Goal: Information Seeking & Learning: Learn about a topic

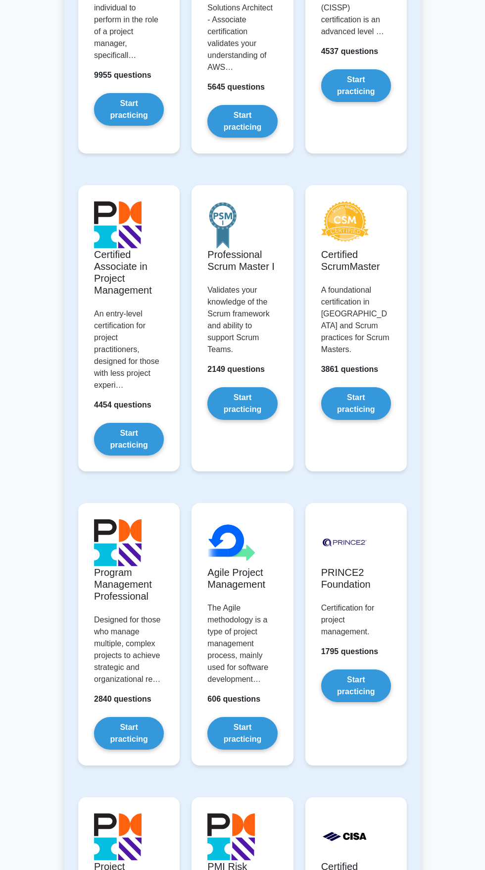
scroll to position [341, 0]
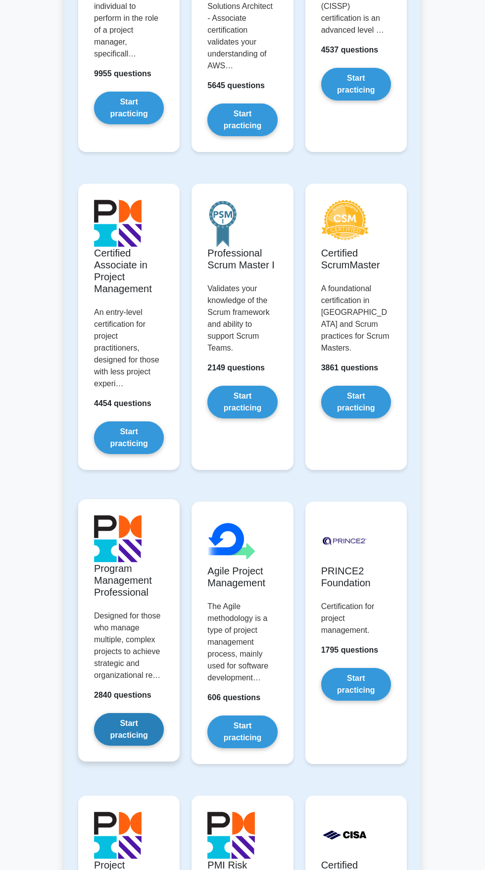
click at [137, 735] on link "Start practicing" at bounding box center [129, 729] width 70 height 33
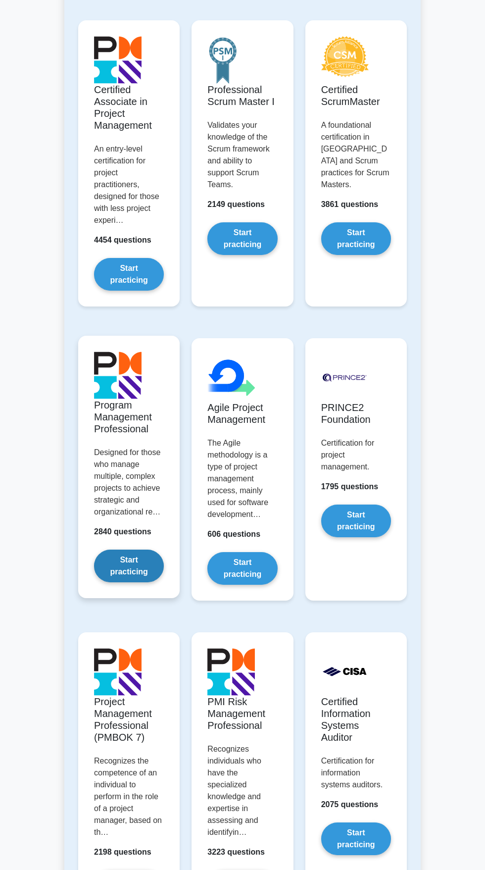
scroll to position [503, 0]
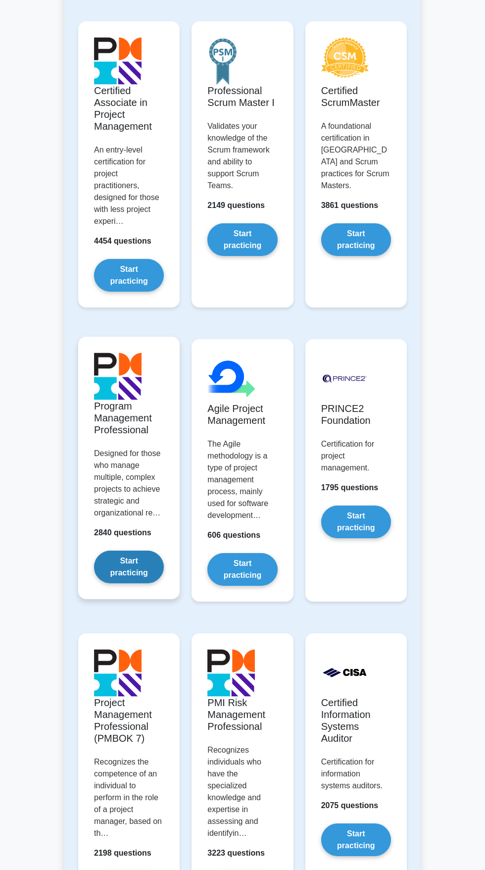
click at [130, 576] on link "Start practicing" at bounding box center [129, 566] width 70 height 33
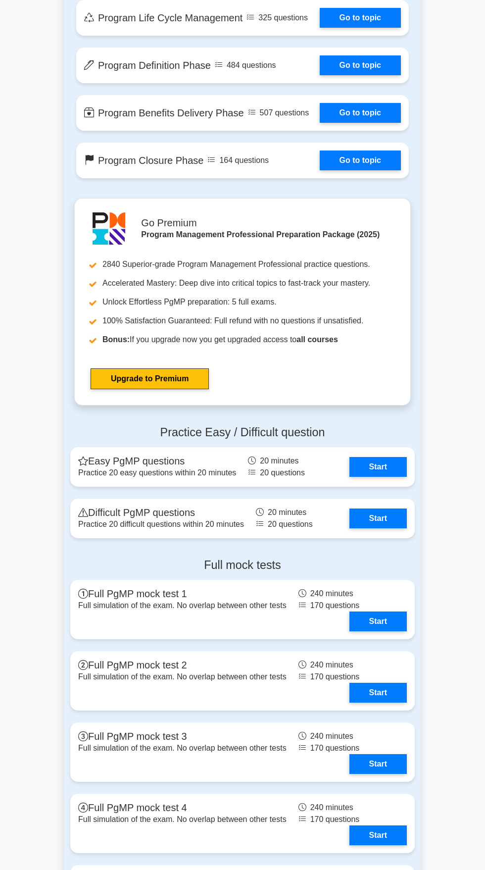
scroll to position [1163, 0]
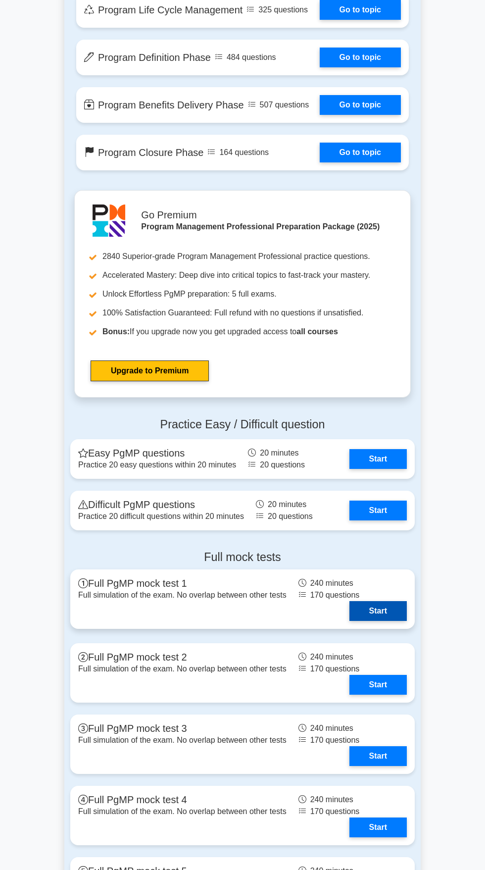
click at [378, 613] on link "Start" at bounding box center [377, 611] width 57 height 20
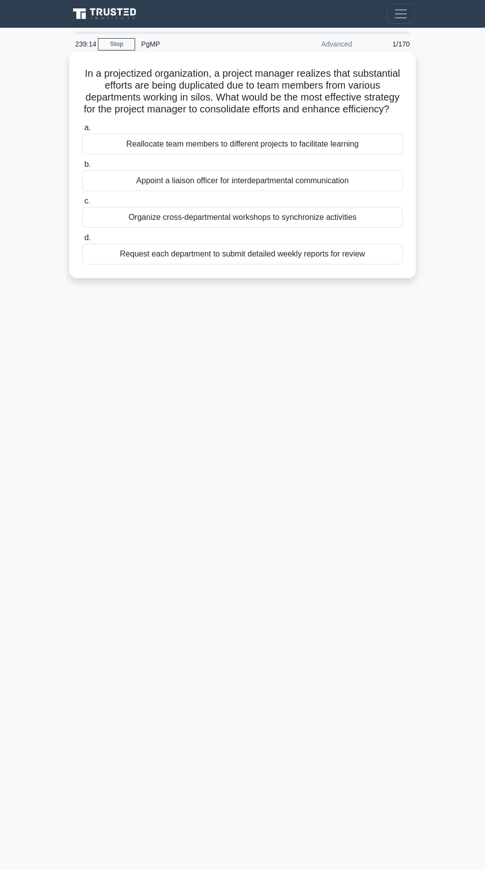
click at [376, 214] on label "c. Organize cross-departmental workshops to synchronize activities" at bounding box center [242, 211] width 321 height 33
click at [82, 204] on input "c. Organize cross-departmental workshops to synchronize activities" at bounding box center [82, 201] width 0 height 6
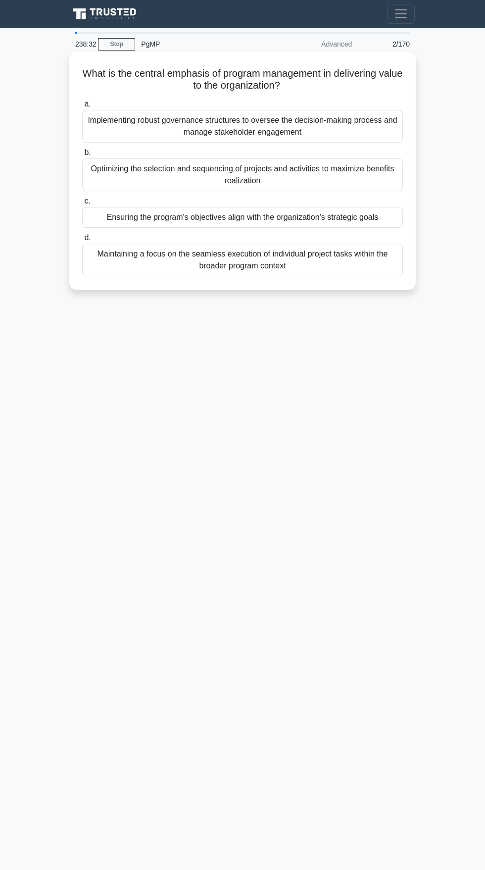
click at [376, 220] on div "Ensuring the program's objectives align with the organization's strategic goals" at bounding box center [242, 217] width 321 height 21
click at [82, 204] on input "c. Ensuring the program's objectives align with the organization's strategic go…" at bounding box center [82, 201] width 0 height 6
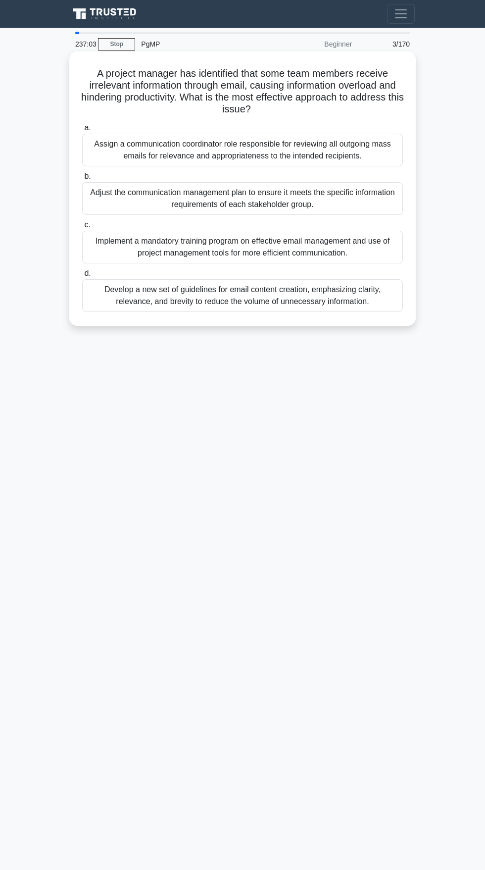
click at [385, 197] on div "Adjust the communication management plan to ensure it meets the specific inform…" at bounding box center [242, 198] width 321 height 33
click at [82, 180] on input "b. Adjust the communication management plan to ensure it meets the specific inf…" at bounding box center [82, 176] width 0 height 6
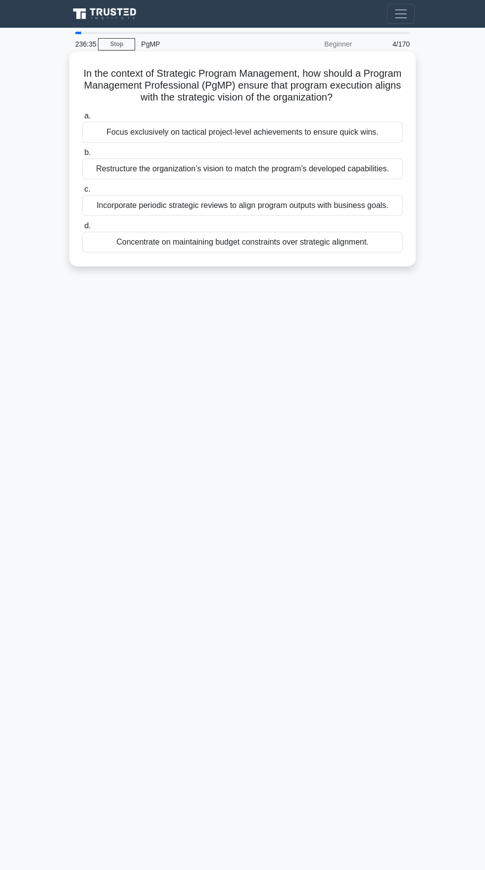
click at [386, 208] on div "Incorporate periodic strategic reviews to align program outputs with business g…" at bounding box center [242, 205] width 321 height 21
click at [82, 193] on input "c. Incorporate periodic strategic reviews to align program outputs with busines…" at bounding box center [82, 189] width 0 height 6
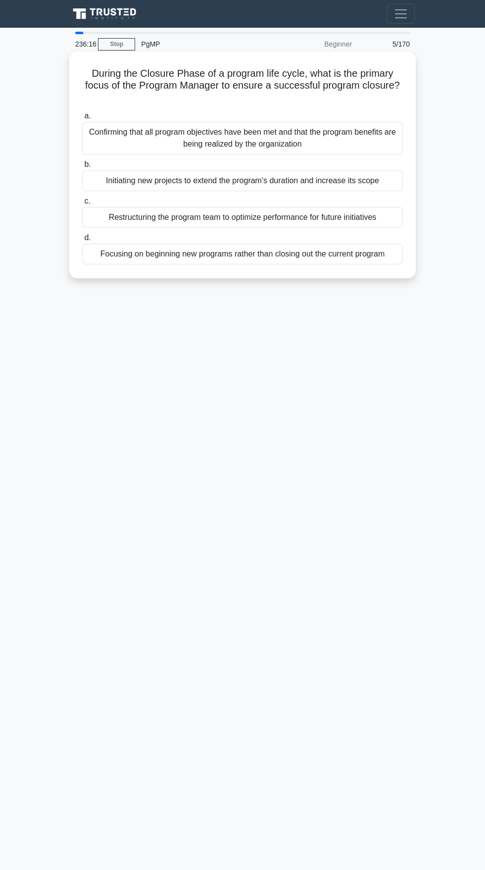
click at [392, 142] on div "Confirming that all program objectives have been met and that the program benef…" at bounding box center [242, 138] width 321 height 33
click at [82, 119] on input "a. Confirming that all program objectives have been met and that the program be…" at bounding box center [82, 116] width 0 height 6
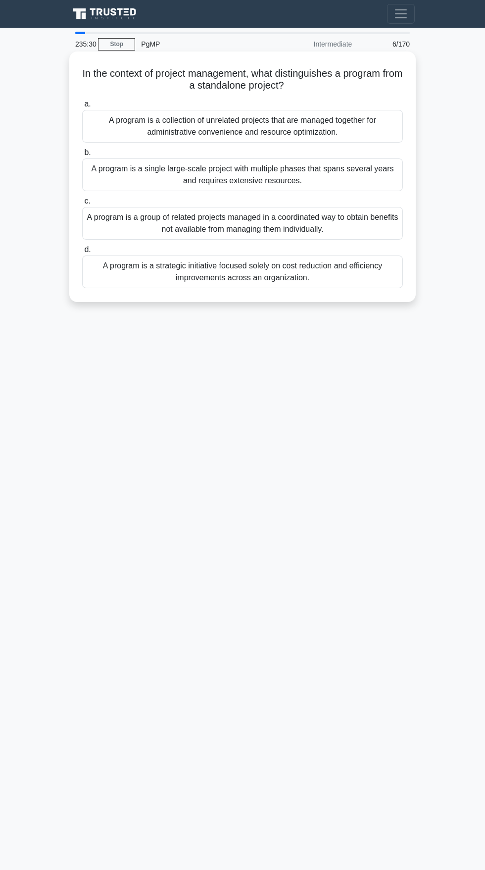
click at [398, 217] on div "A program is a group of related projects managed in a coordinated way to obtain…" at bounding box center [242, 223] width 321 height 33
click at [82, 204] on input "c. A program is a group of related projects managed in a coordinated way to obt…" at bounding box center [82, 201] width 0 height 6
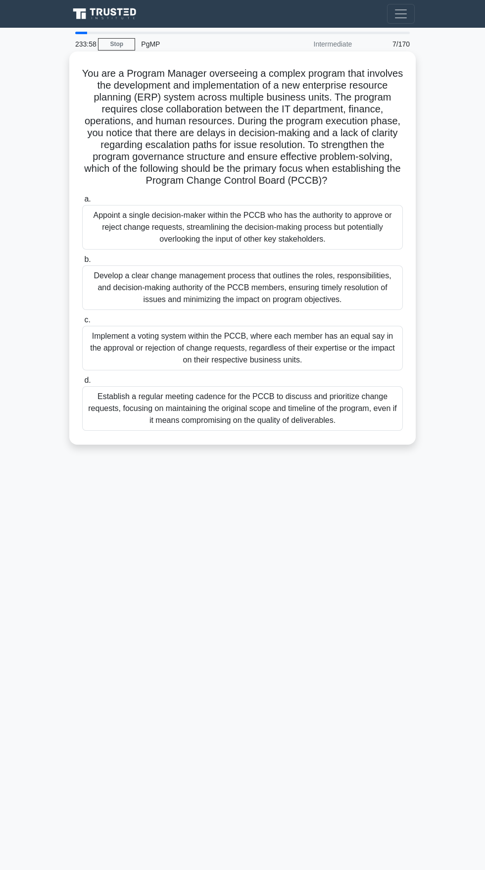
click at [373, 296] on div "Develop a clear change management process that outlines the roles, responsibili…" at bounding box center [242, 287] width 321 height 45
click at [82, 263] on input "b. Develop a clear change management process that outlines the roles, responsib…" at bounding box center [82, 259] width 0 height 6
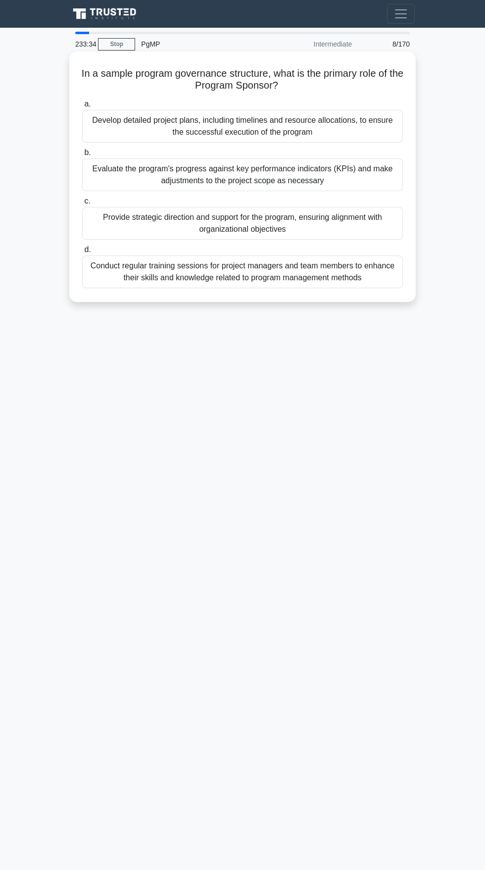
click at [400, 176] on div "Evaluate the program's progress against key performance indicators (KPIs) and m…" at bounding box center [242, 174] width 321 height 33
click at [82, 156] on input "b. Evaluate the program's progress against key performance indicators (KPIs) an…" at bounding box center [82, 152] width 0 height 6
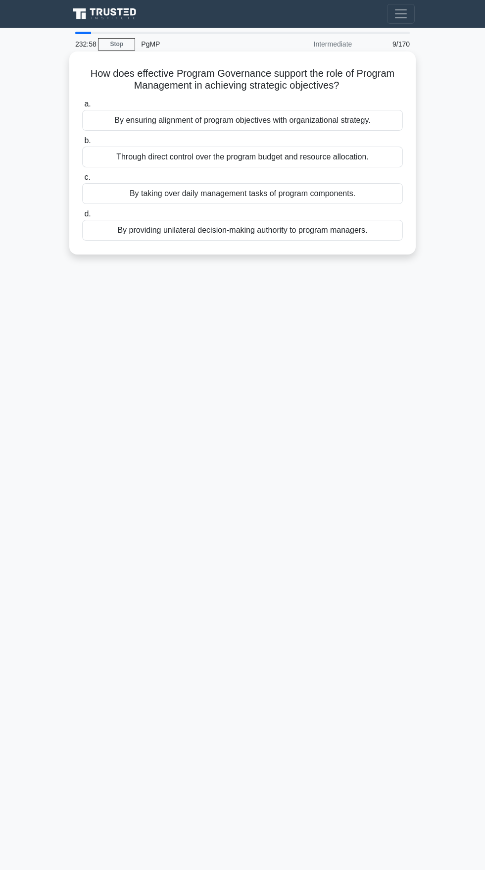
click at [390, 238] on div "By providing unilateral decision-making authority to program managers." at bounding box center [242, 230] width 321 height 21
click at [82, 217] on input "d. By providing unilateral decision-making authority to program managers." at bounding box center [82, 214] width 0 height 6
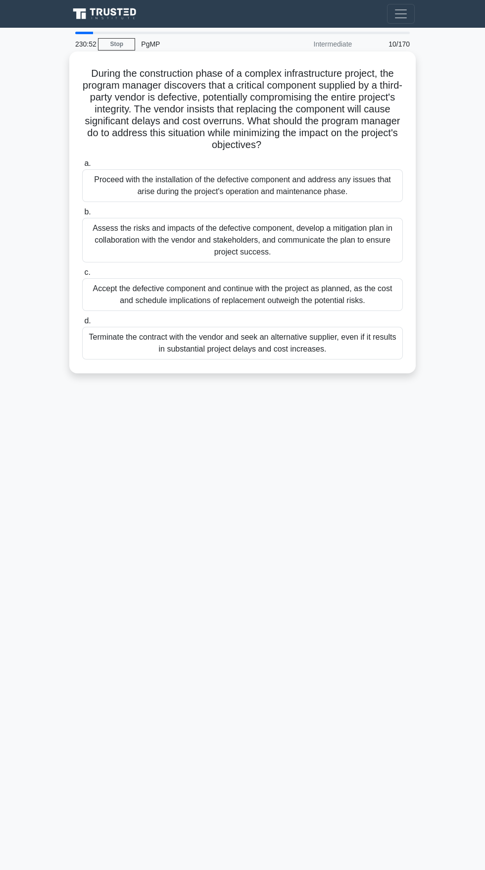
click at [373, 247] on div "Assess the risks and impacts of the defective component, develop a mitigation p…" at bounding box center [242, 240] width 321 height 45
click at [82, 215] on input "b. Assess the risks and impacts of the defective component, develop a mitigatio…" at bounding box center [82, 212] width 0 height 6
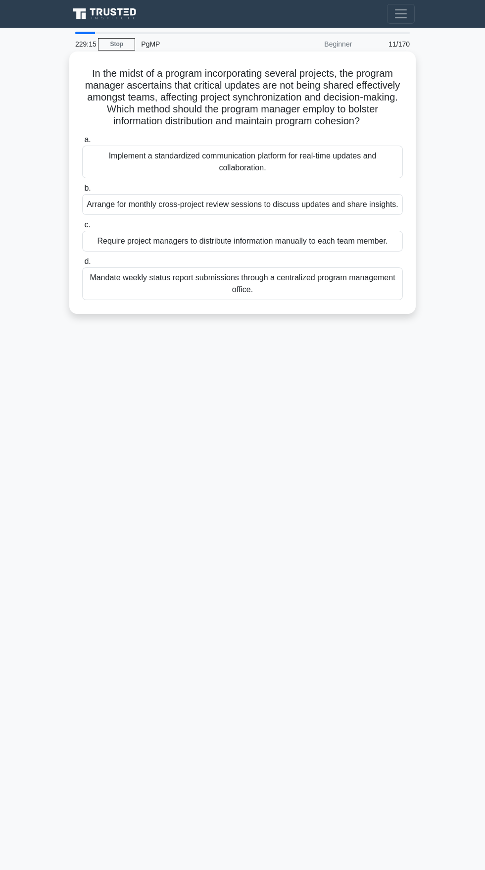
click at [381, 159] on div "Implement a standardized communication platform for real-time updates and colla…" at bounding box center [242, 162] width 321 height 33
click at [82, 143] on input "a. Implement a standardized communication platform for real-time updates and co…" at bounding box center [82, 140] width 0 height 6
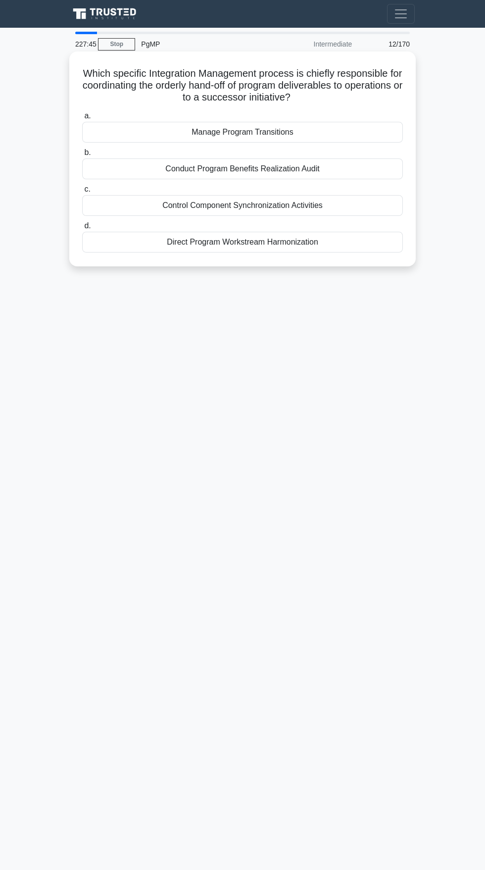
click at [369, 158] on div "Conduct Program Benefits Realization Audit" at bounding box center [242, 168] width 321 height 21
click at [82, 156] on input "b. Conduct Program Benefits Realization Audit" at bounding box center [82, 152] width 0 height 6
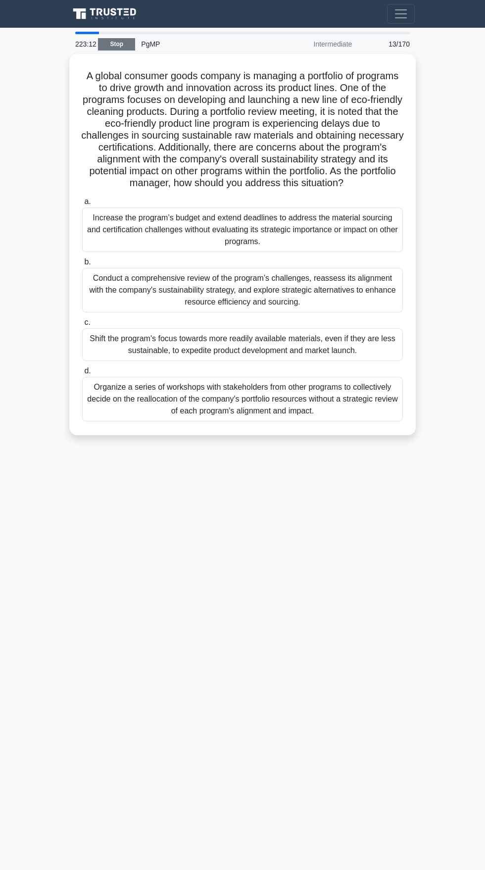
click at [117, 44] on link "Stop" at bounding box center [116, 44] width 37 height 12
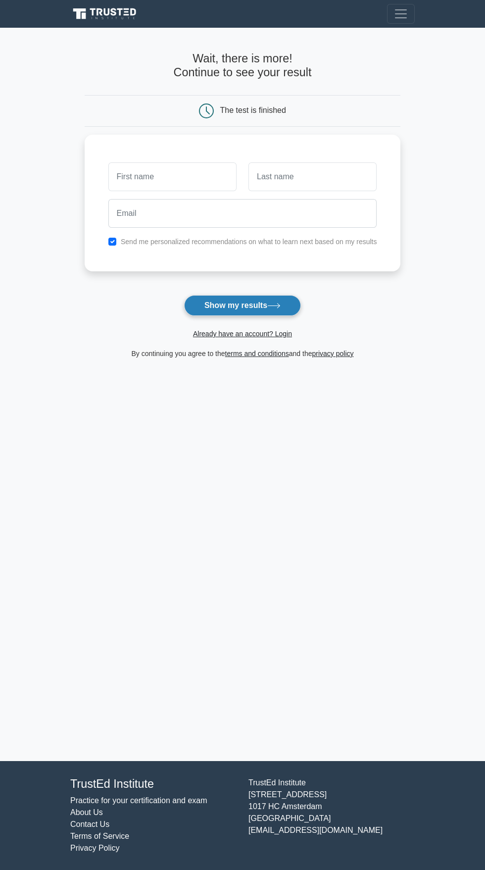
click at [275, 306] on icon at bounding box center [274, 305] width 12 height 4
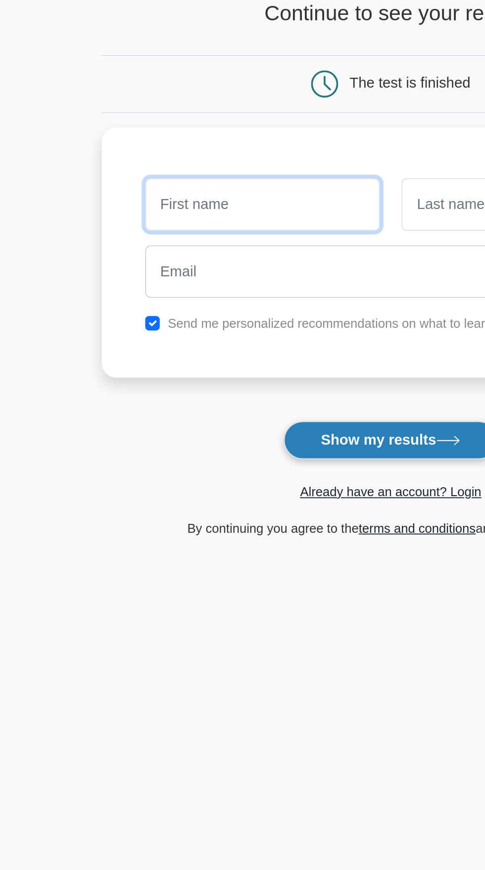
type input "[PERSON_NAME]"
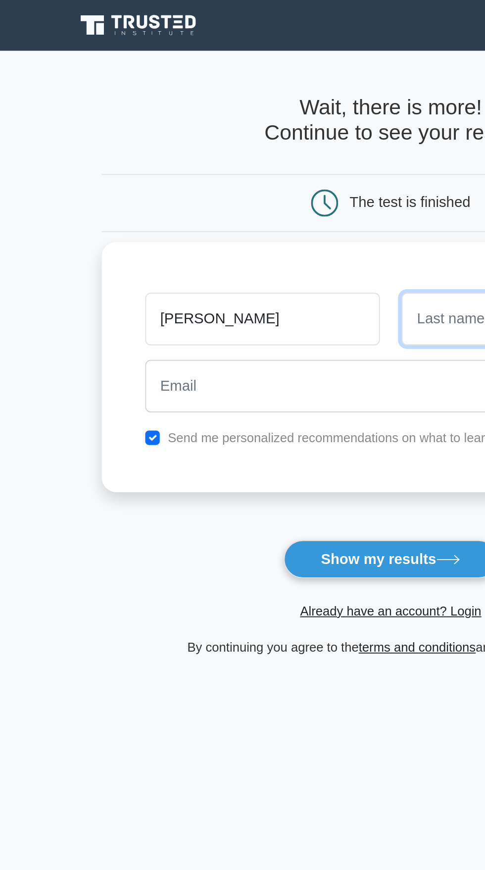
click at [280, 174] on input "text" at bounding box center [312, 174] width 128 height 29
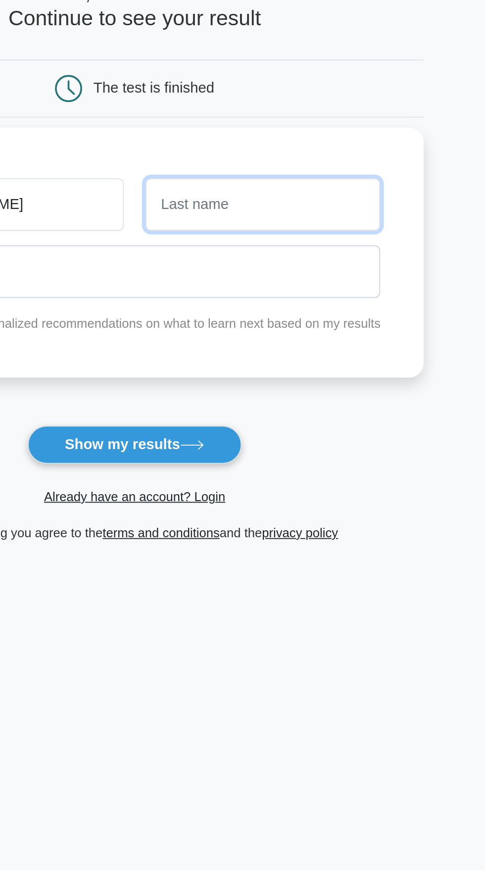
type input "Felder"
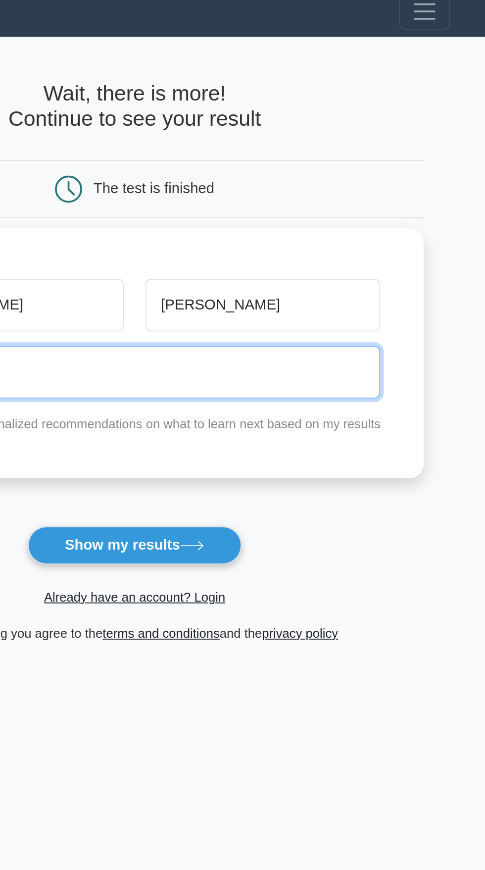
click at [310, 211] on input "email" at bounding box center [242, 211] width 269 height 29
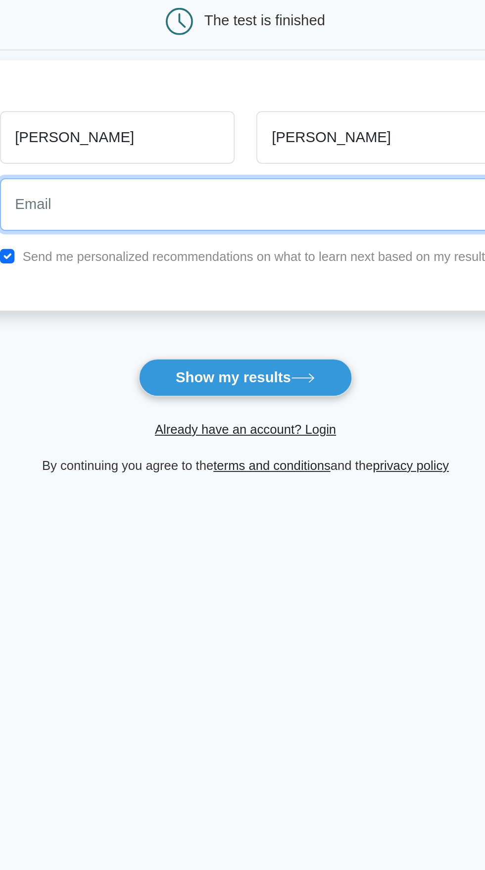
type input "assist@asherabram.com"
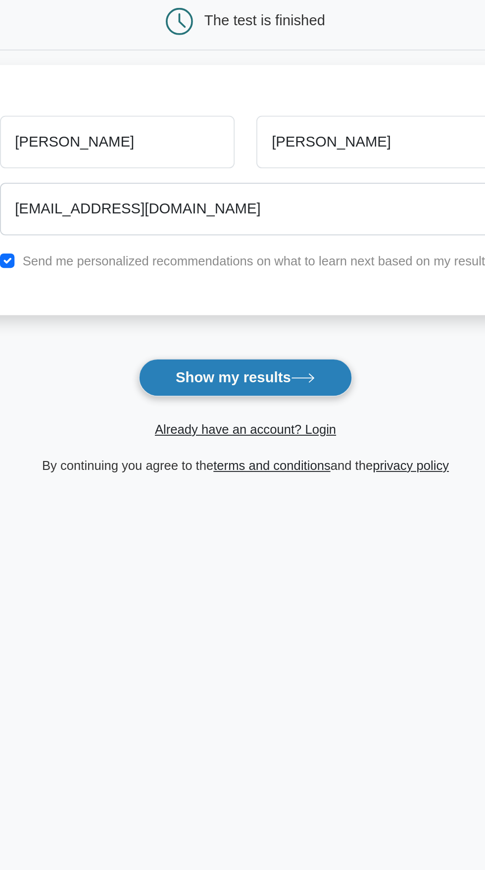
click at [265, 304] on button "Show my results" at bounding box center [242, 305] width 117 height 21
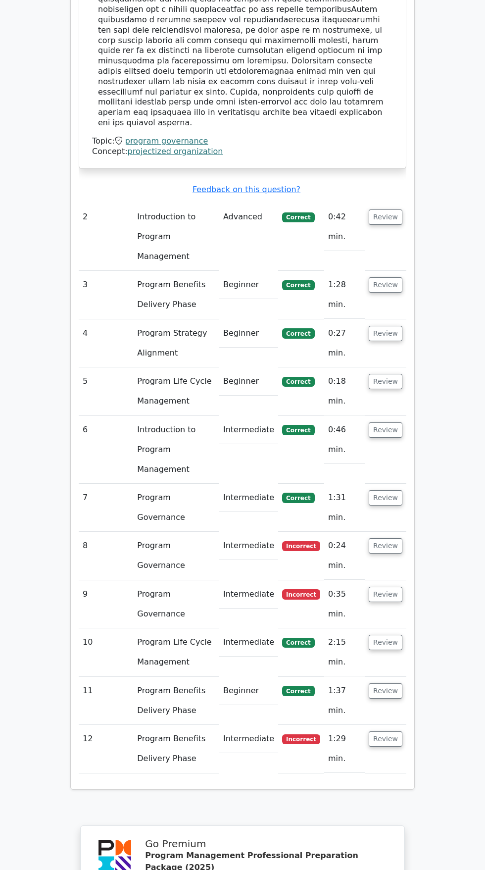
scroll to position [1174, 0]
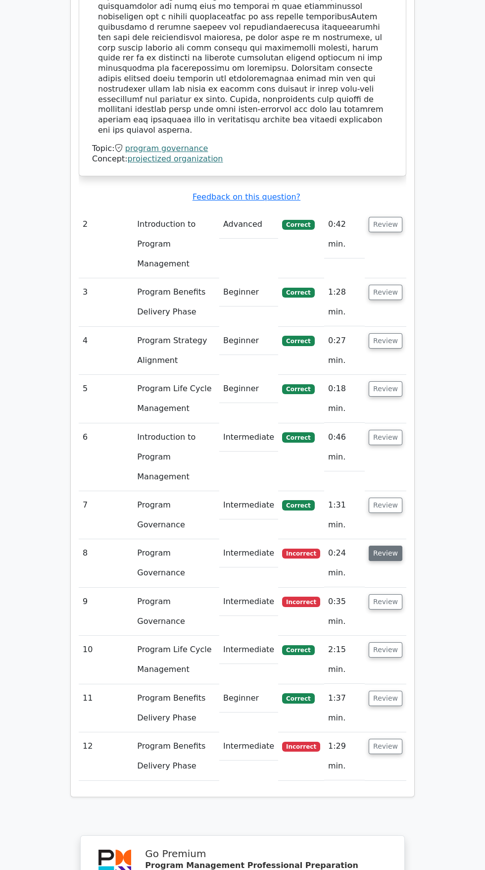
click at [395, 545] on button "Review" at bounding box center [386, 552] width 34 height 15
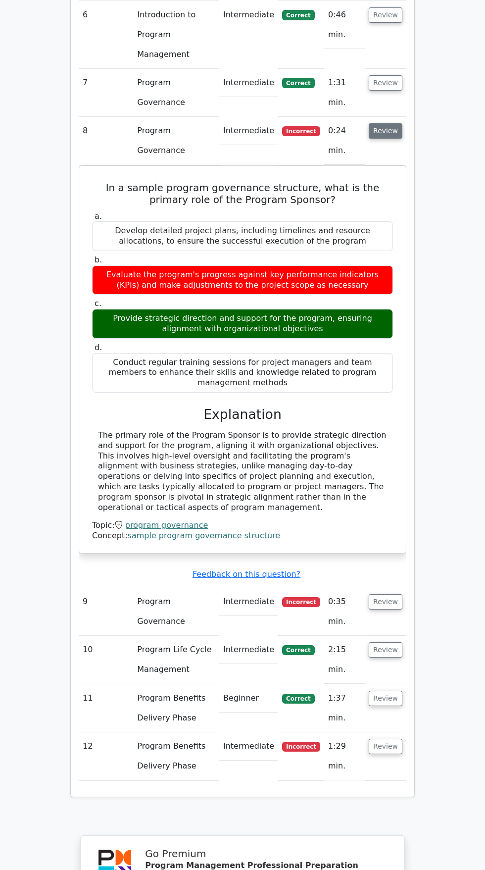
scroll to position [1597, 0]
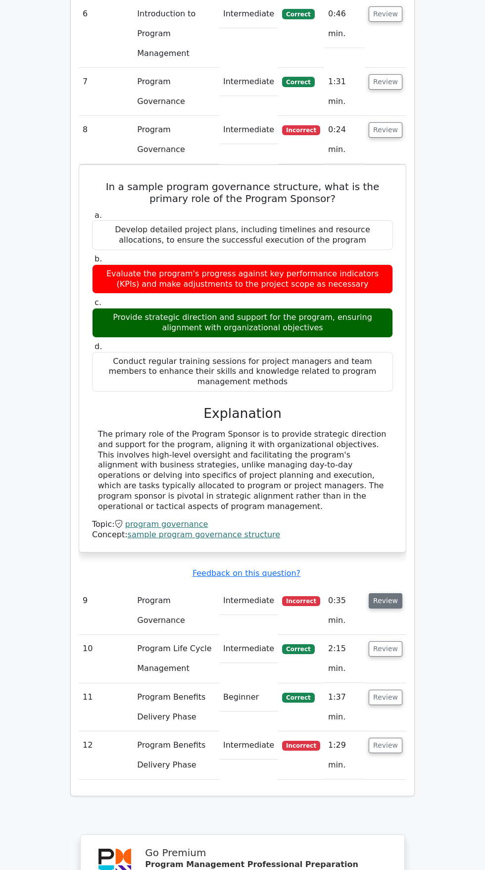
click at [391, 593] on button "Review" at bounding box center [386, 600] width 34 height 15
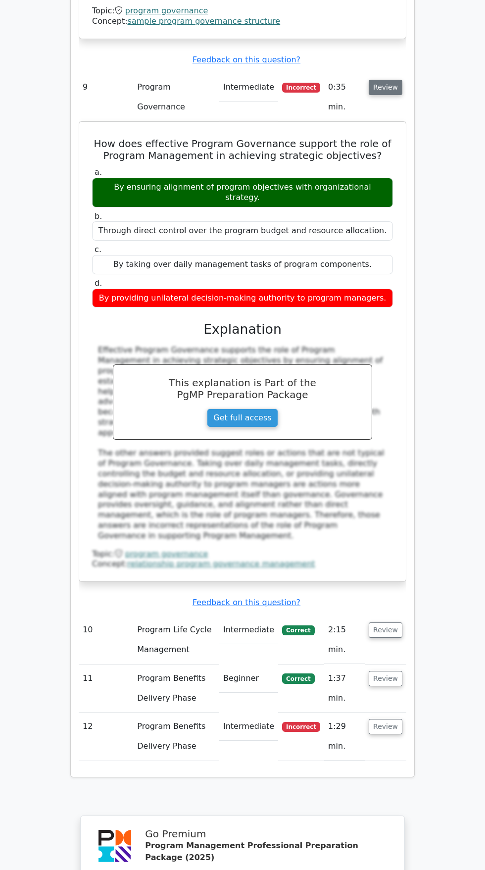
scroll to position [2112, 0]
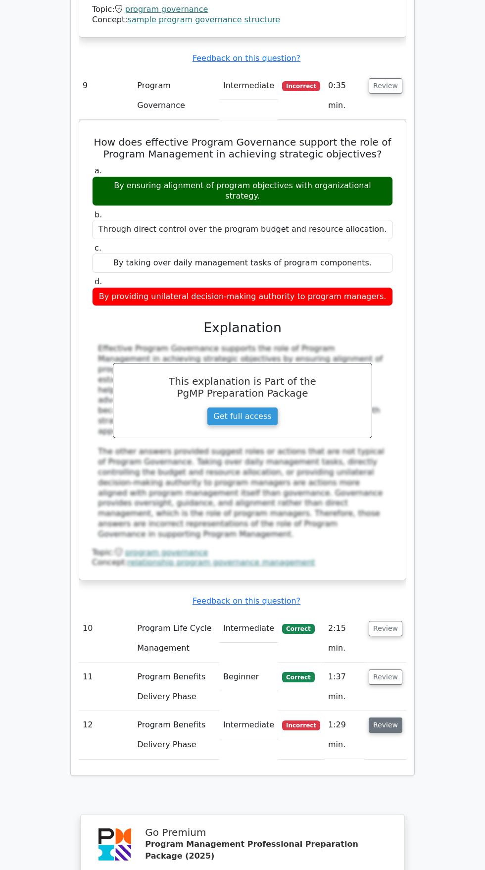
click at [396, 717] on button "Review" at bounding box center [386, 724] width 34 height 15
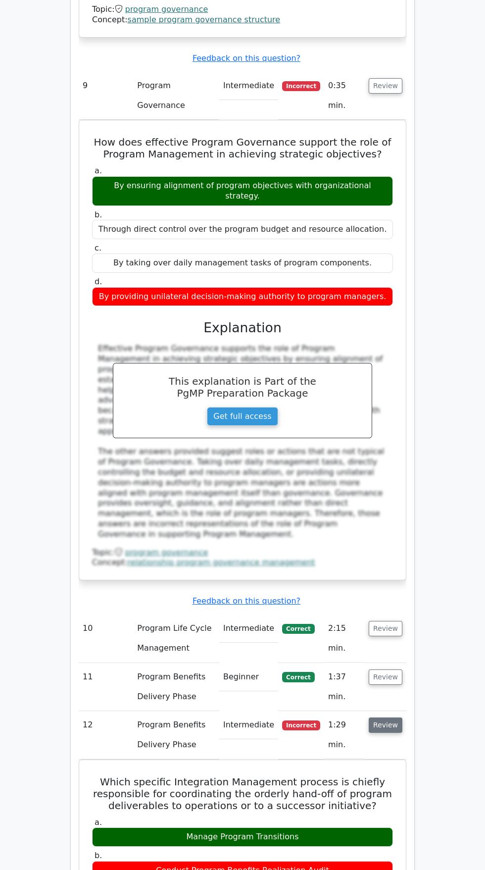
click at [385, 717] on button "Review" at bounding box center [386, 724] width 34 height 15
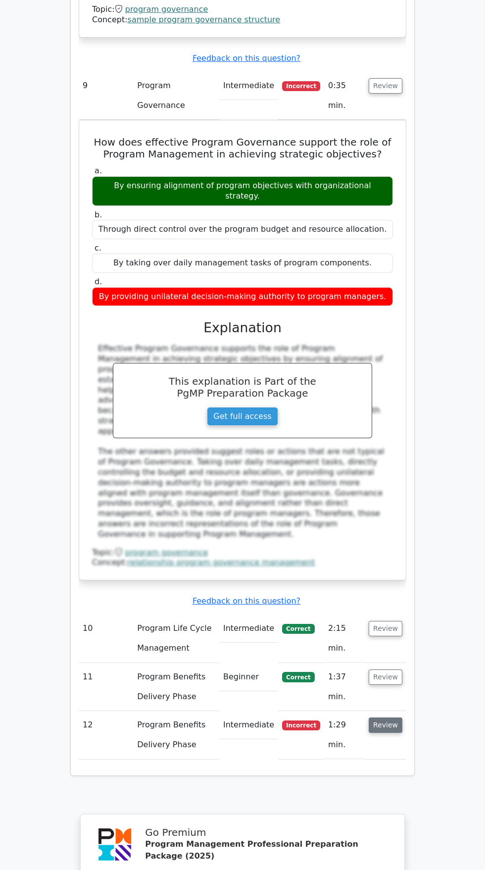
click at [388, 717] on button "Review" at bounding box center [386, 724] width 34 height 15
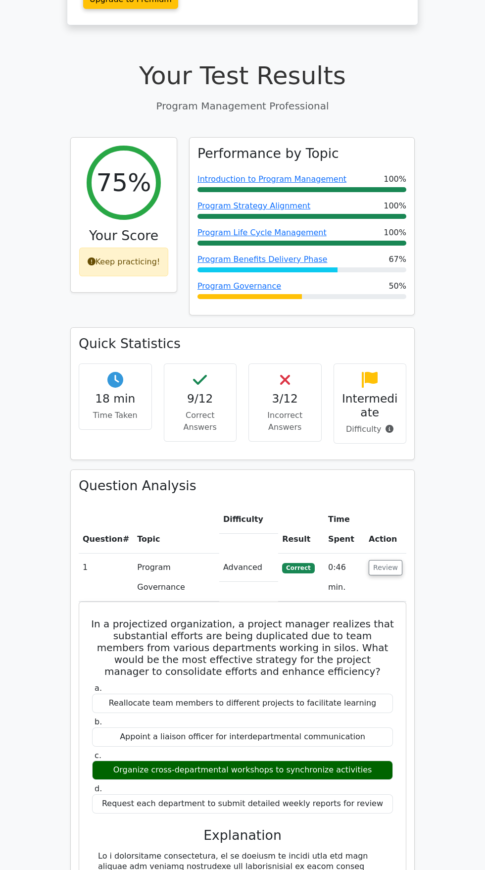
scroll to position [260, 0]
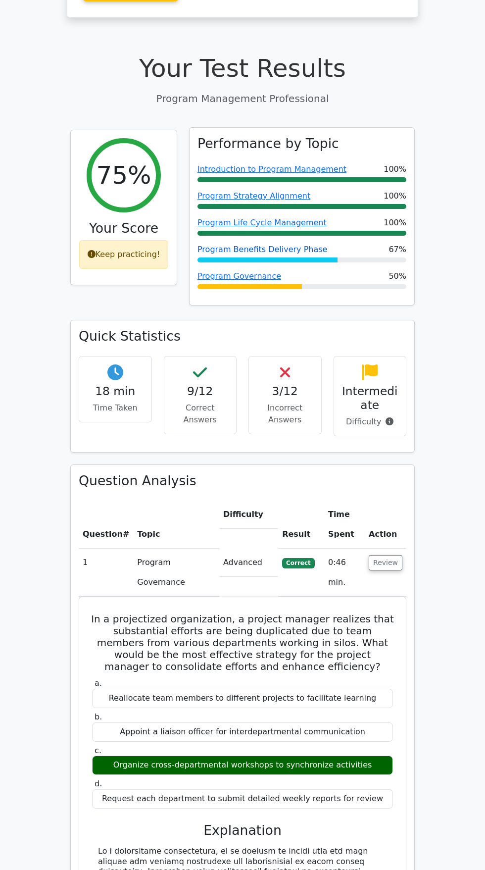
click at [305, 245] on link "Program Benefits Delivery Phase" at bounding box center [263, 249] width 130 height 9
